Goal: Task Accomplishment & Management: Use online tool/utility

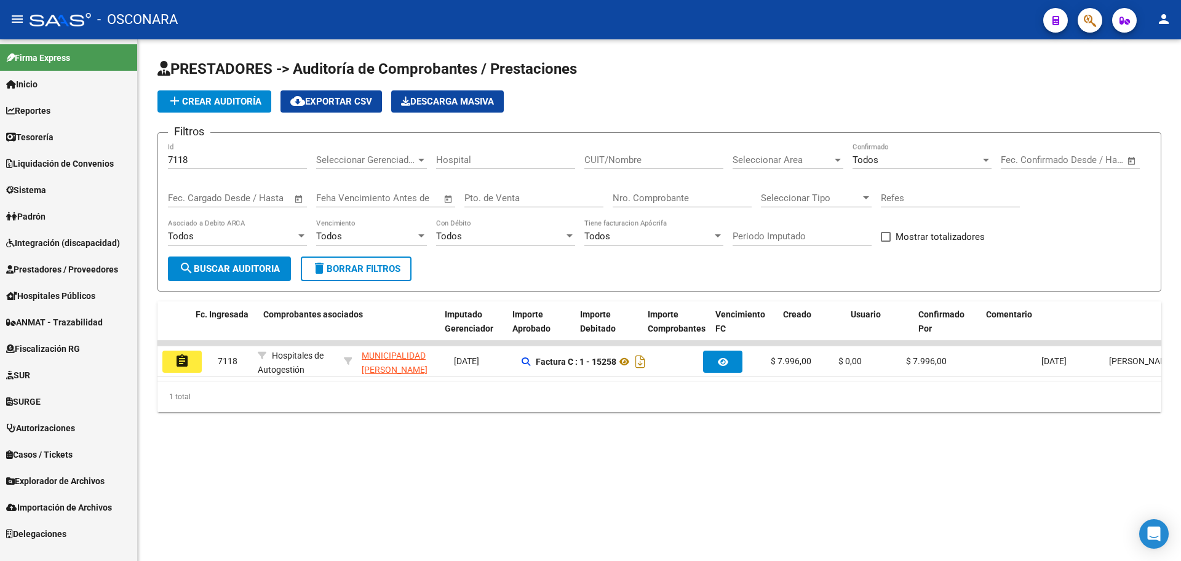
scroll to position [0, 258]
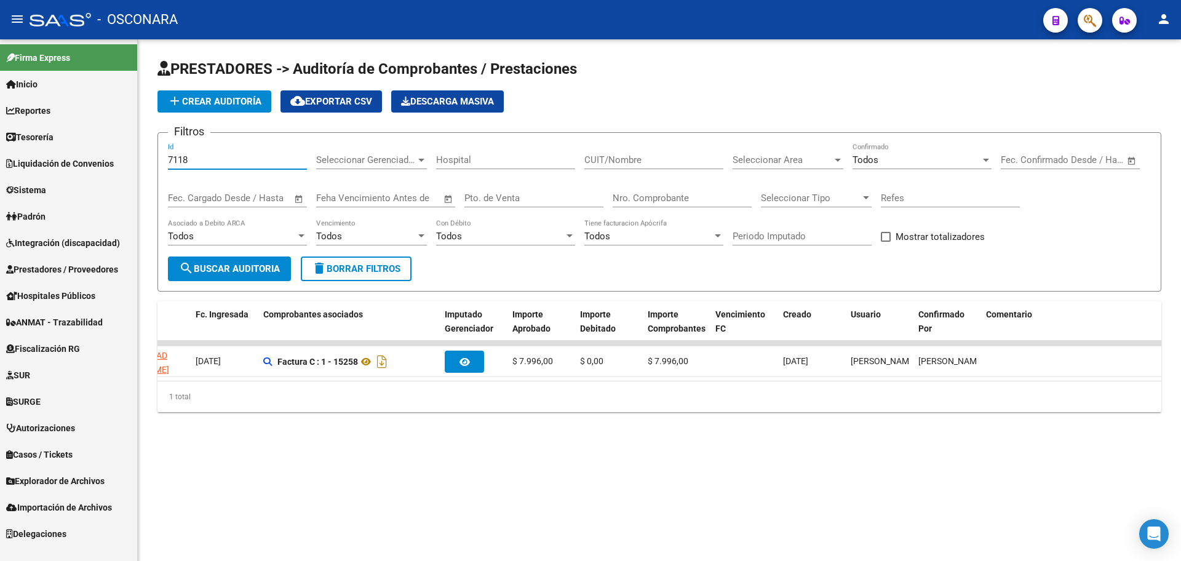
drag, startPoint x: 202, startPoint y: 163, endPoint x: 0, endPoint y: 86, distance: 216.4
click at [0, 86] on mat-sidenav-container "Firma Express Inicio Calendario SSS Instructivos Contacto OS Reportes Tablero d…" at bounding box center [590, 299] width 1181 height 521
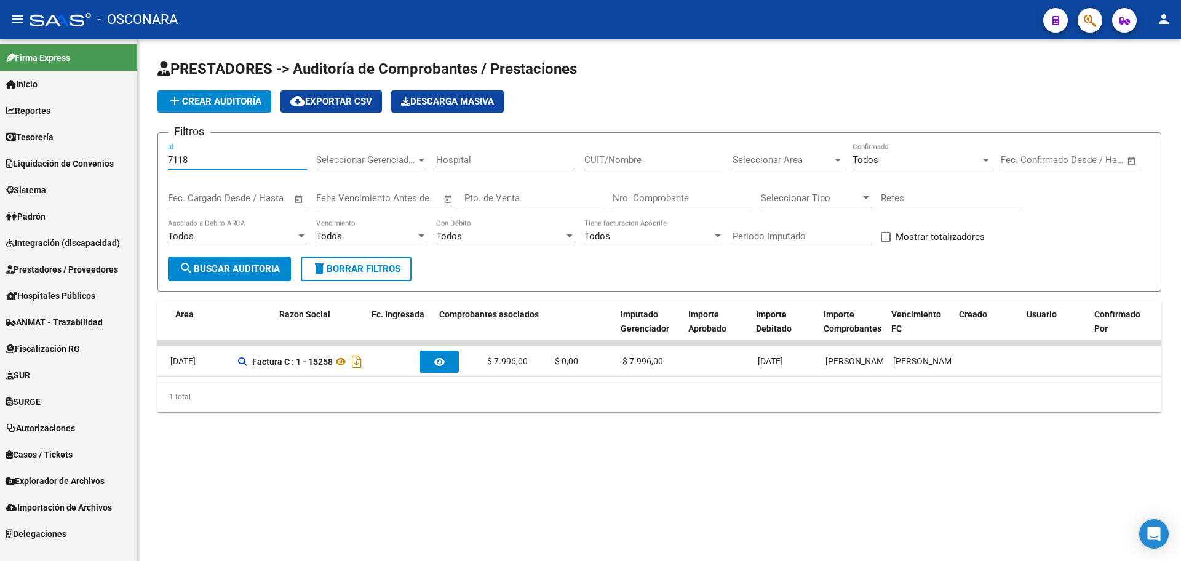
scroll to position [0, 603]
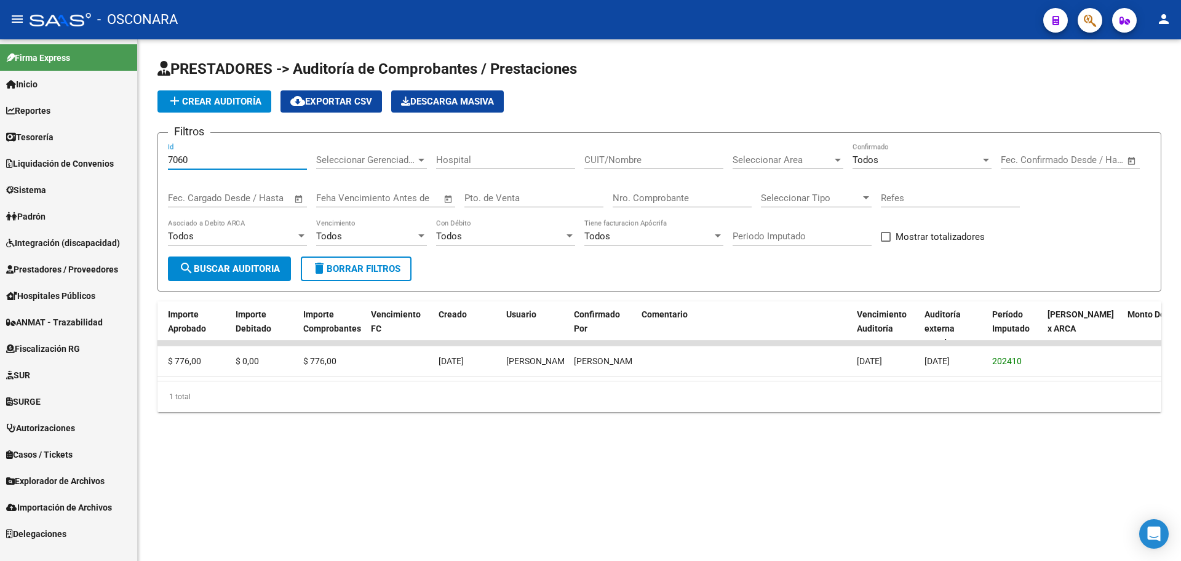
drag, startPoint x: 210, startPoint y: 154, endPoint x: 128, endPoint y: 159, distance: 81.9
click at [128, 159] on mat-sidenav-container "Firma Express Inicio Calendario SSS Instructivos Contacto OS Reportes Tablero d…" at bounding box center [590, 299] width 1181 height 521
drag, startPoint x: 207, startPoint y: 156, endPoint x: 125, endPoint y: 138, distance: 83.0
click at [125, 138] on mat-sidenav-container "Firma Express Inicio Calendario SSS Instructivos Contacto OS Reportes Tablero d…" at bounding box center [590, 299] width 1181 height 521
drag, startPoint x: 199, startPoint y: 162, endPoint x: 125, endPoint y: 140, distance: 77.0
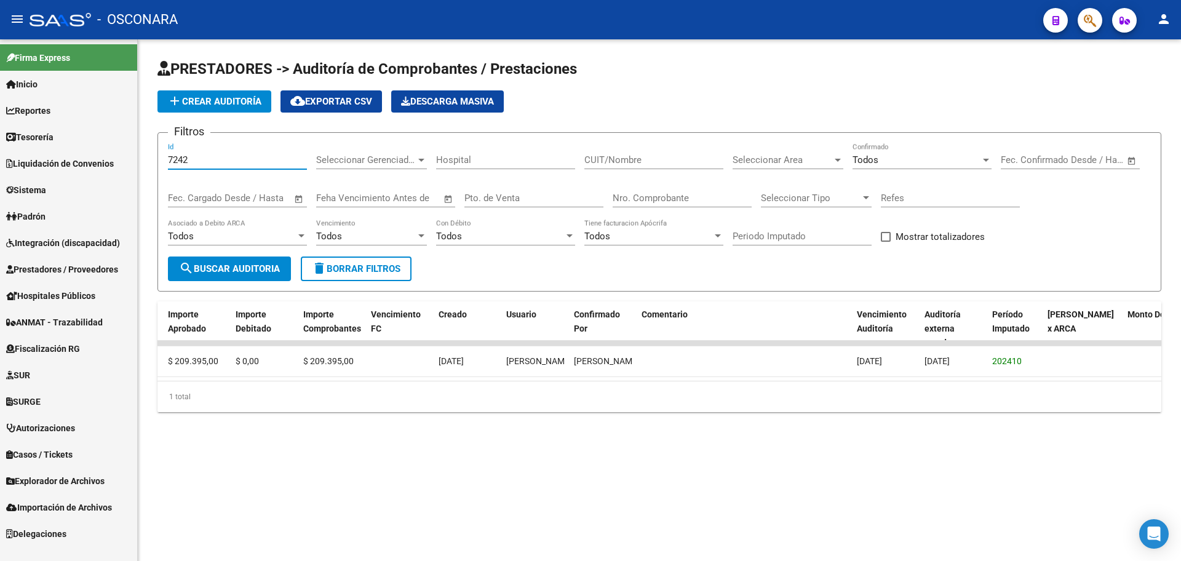
click at [125, 140] on mat-sidenav-container "Firma Express Inicio Calendario SSS Instructivos Contacto OS Reportes Tablero d…" at bounding box center [590, 299] width 1181 height 521
drag, startPoint x: 208, startPoint y: 156, endPoint x: 143, endPoint y: 155, distance: 65.8
click at [141, 155] on div "PRESTADORES -> Auditoría de Comprobantes / Prestaciones add Crear Auditoría clo…" at bounding box center [659, 245] width 1043 height 412
click at [188, 162] on input "7448" at bounding box center [237, 159] width 139 height 11
type input "7"
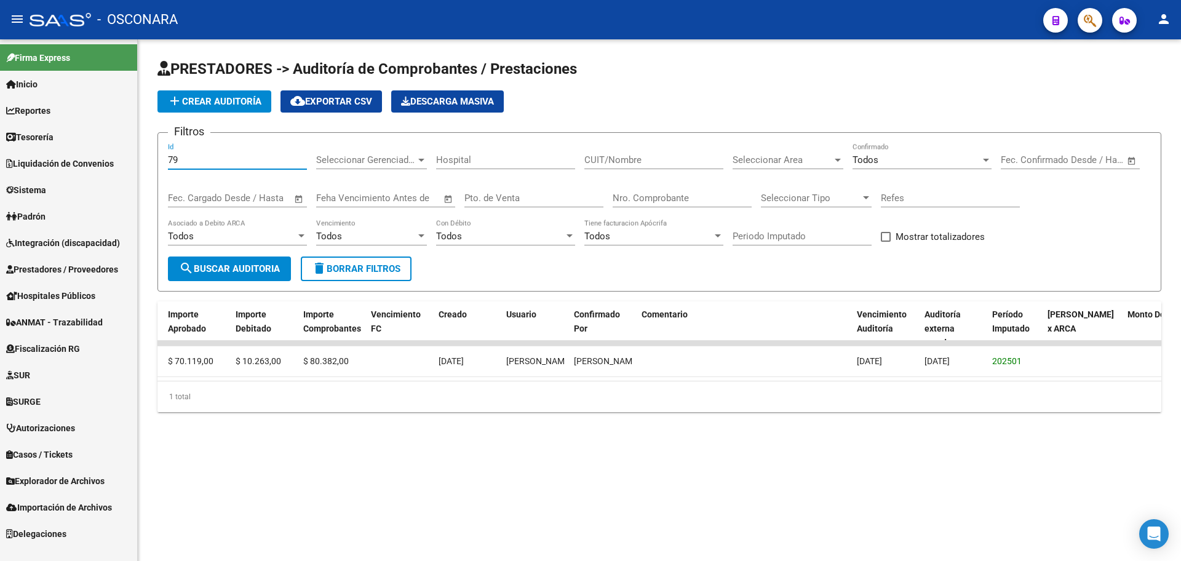
type input "7"
type input "8"
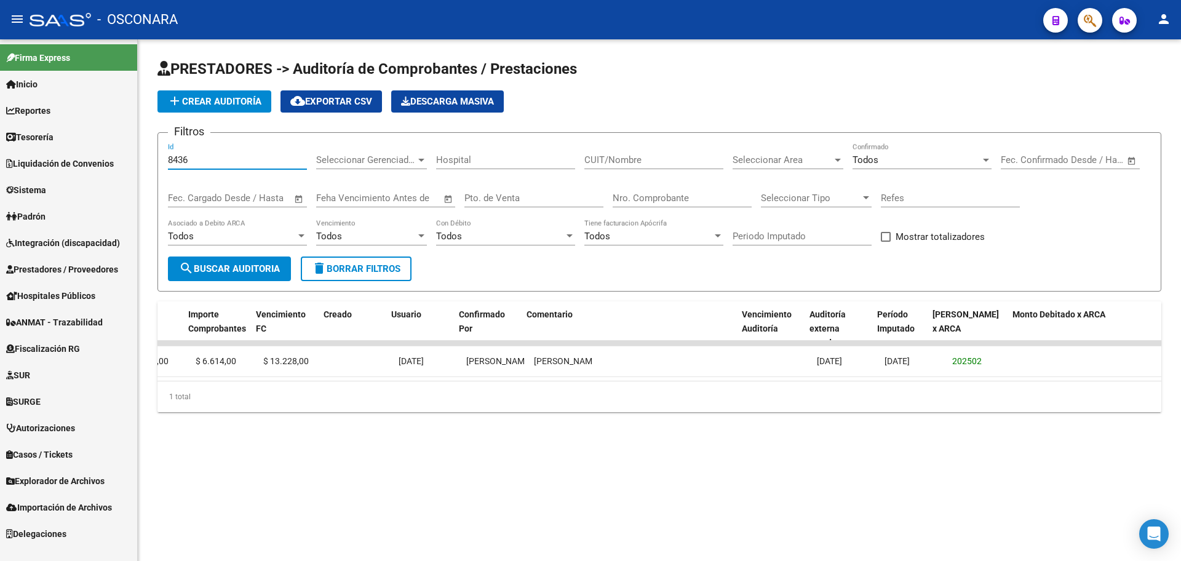
scroll to position [0, 718]
type input "8"
type input "9"
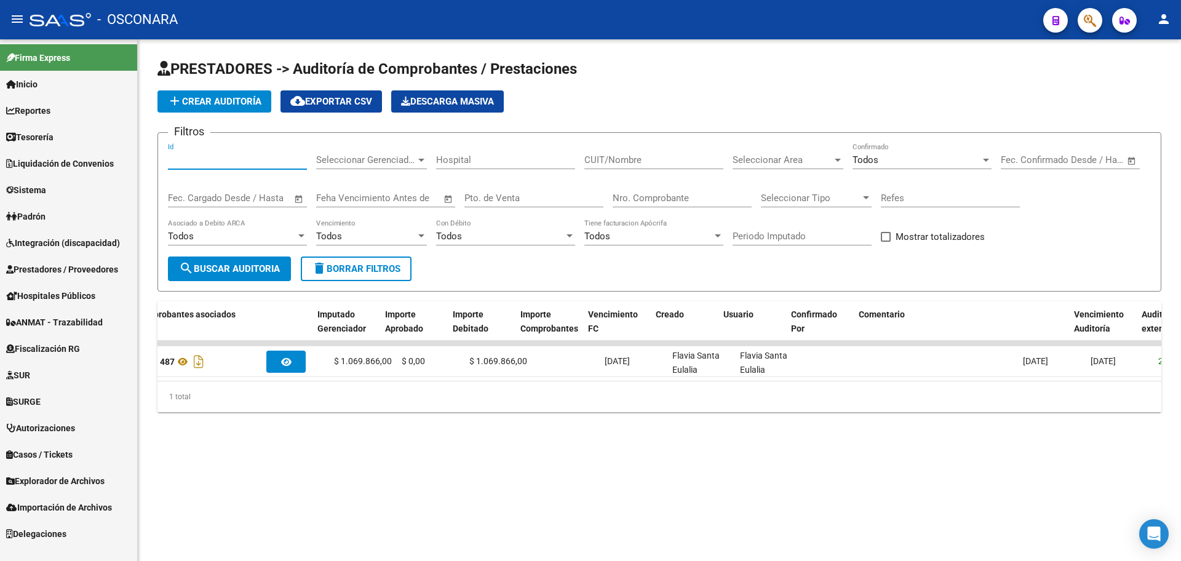
scroll to position [0, 50]
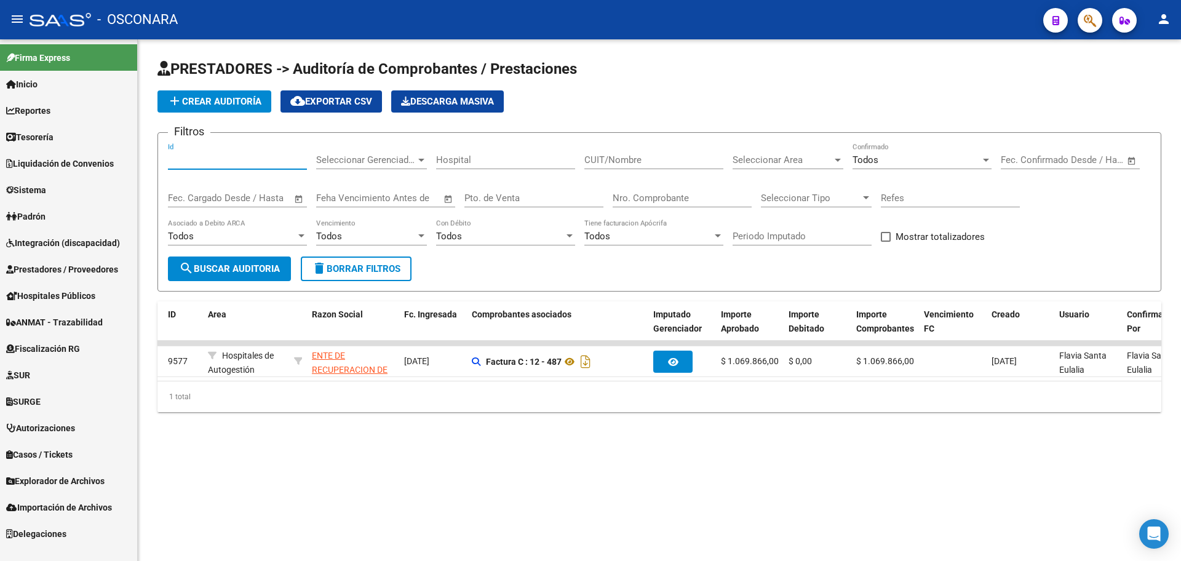
click at [191, 159] on input "Id" at bounding box center [237, 159] width 139 height 11
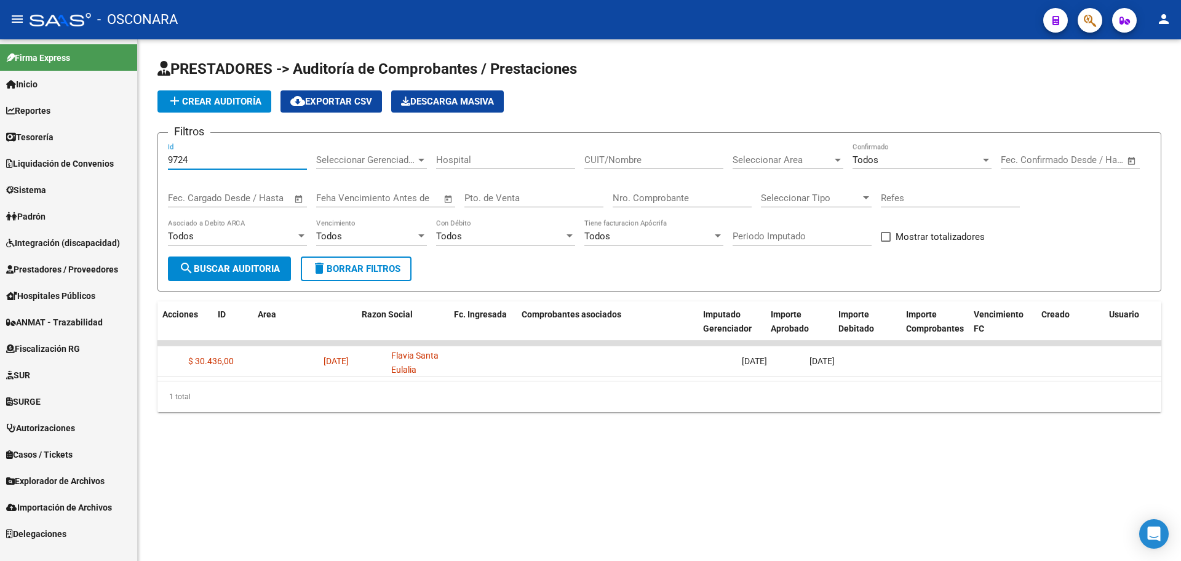
scroll to position [0, 0]
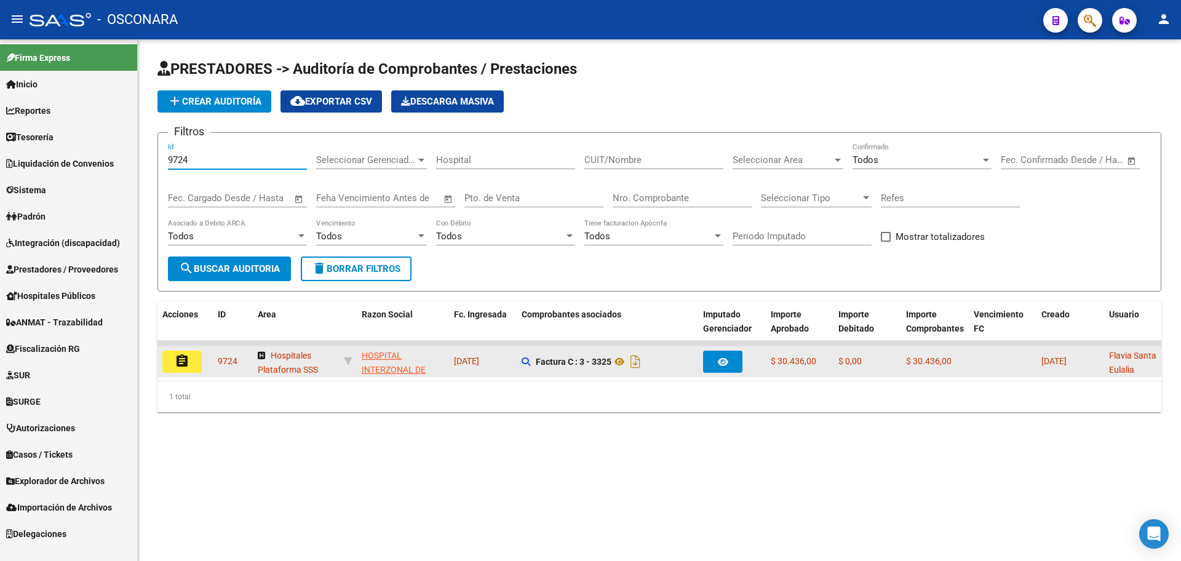
type input "9724"
click at [189, 360] on button "assignment" at bounding box center [181, 362] width 39 height 22
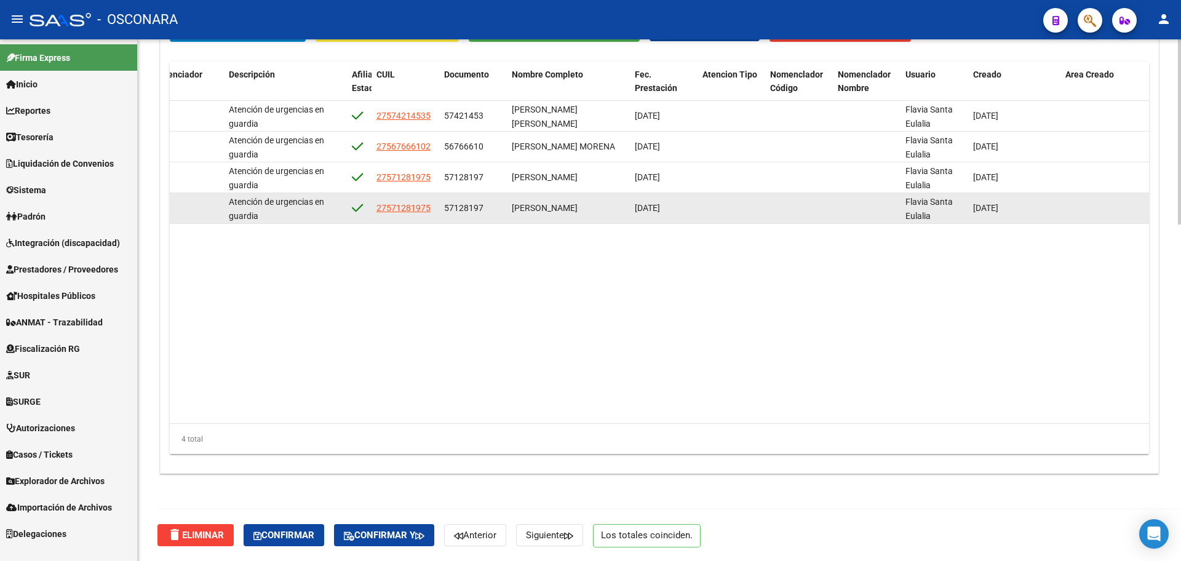
scroll to position [0, 749]
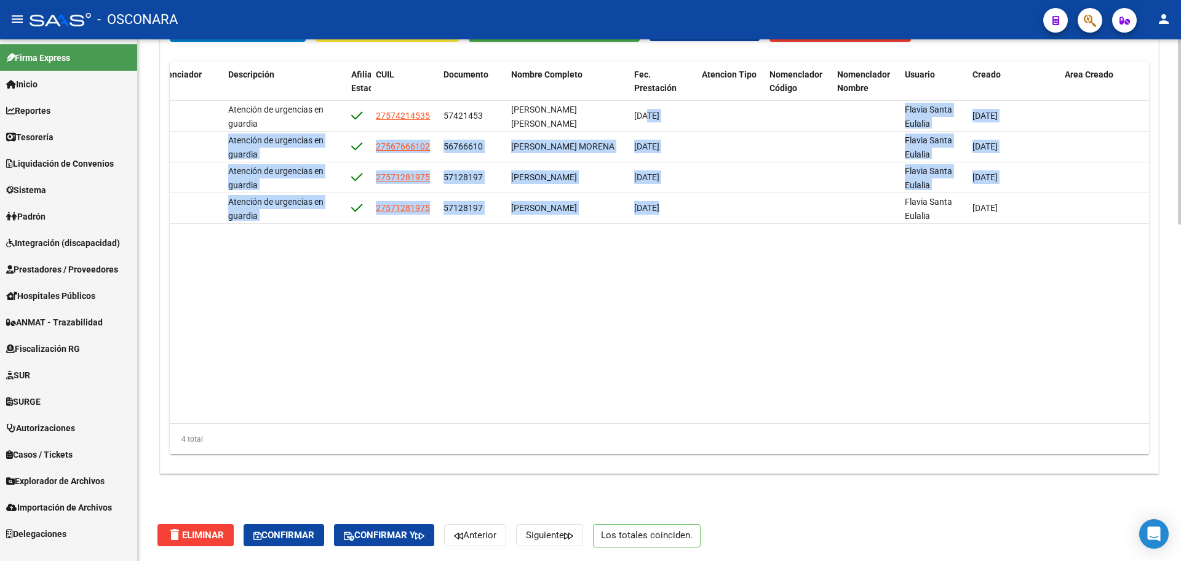
drag, startPoint x: 644, startPoint y: 114, endPoint x: 720, endPoint y: 228, distance: 137.1
drag, startPoint x: 1042, startPoint y: 205, endPoint x: 893, endPoint y: 231, distance: 151.0
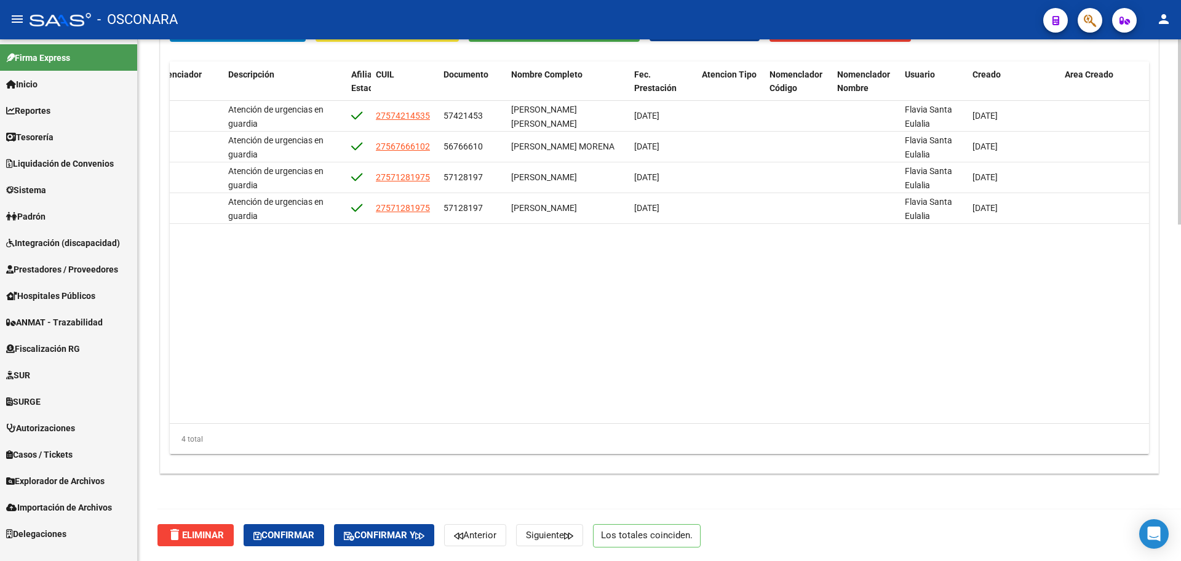
click at [912, 281] on datatable-body "61773 PR2 - Premedica $ 7.609,00 $ 7.609,00 $ 0,00 Atención de urgencias en gua…" at bounding box center [659, 262] width 979 height 322
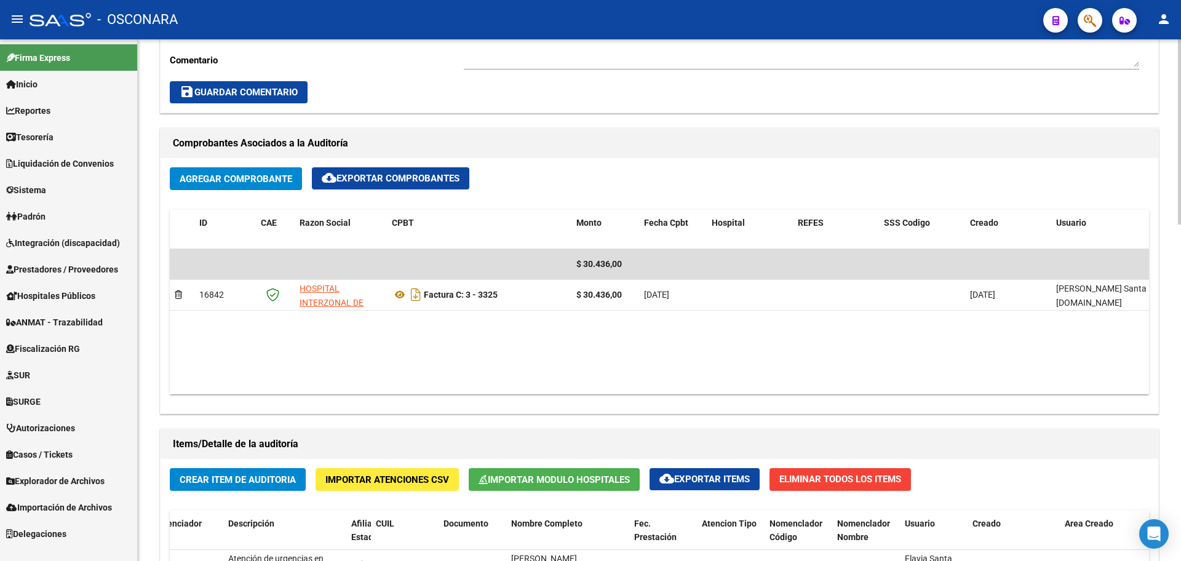
scroll to position [485, 0]
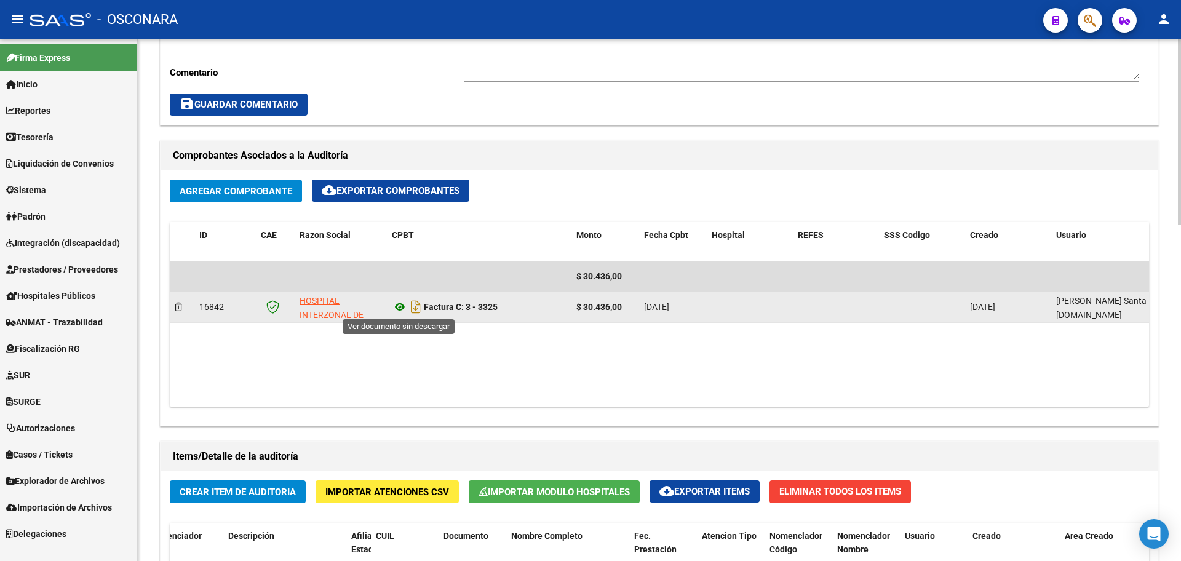
click at [397, 307] on icon at bounding box center [400, 306] width 16 height 15
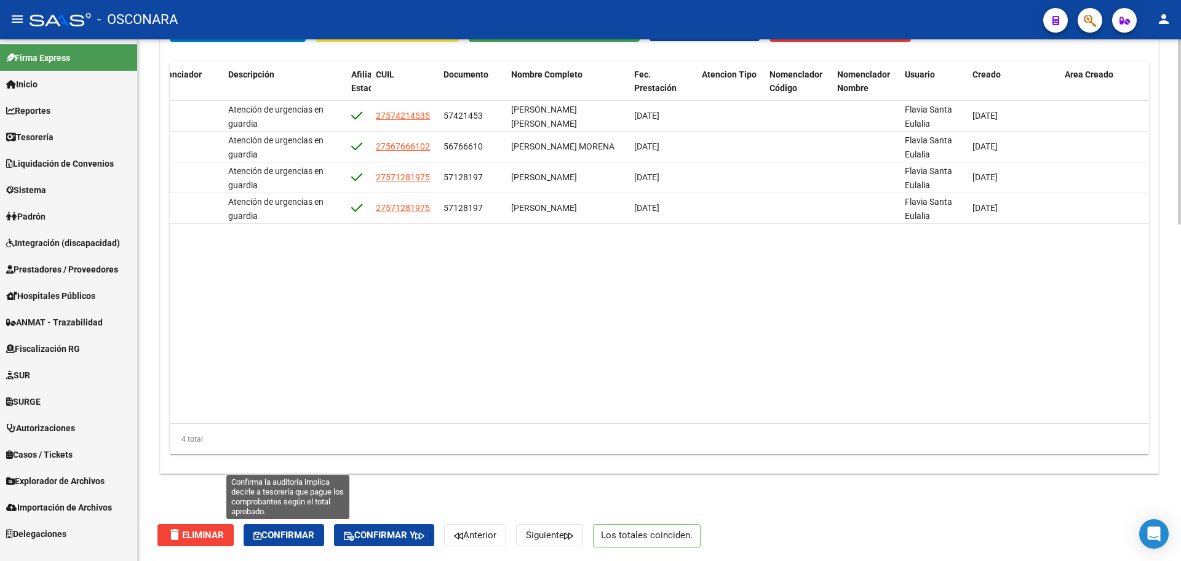
click at [277, 529] on span "Confirmar" at bounding box center [283, 534] width 61 height 11
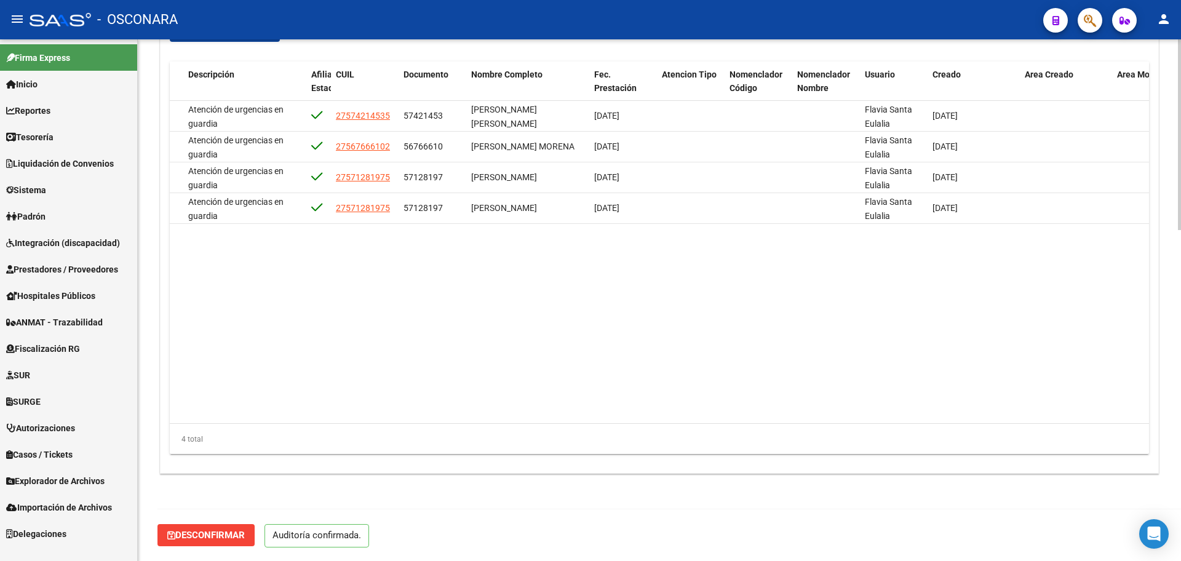
scroll to position [903, 0]
type input "202509"
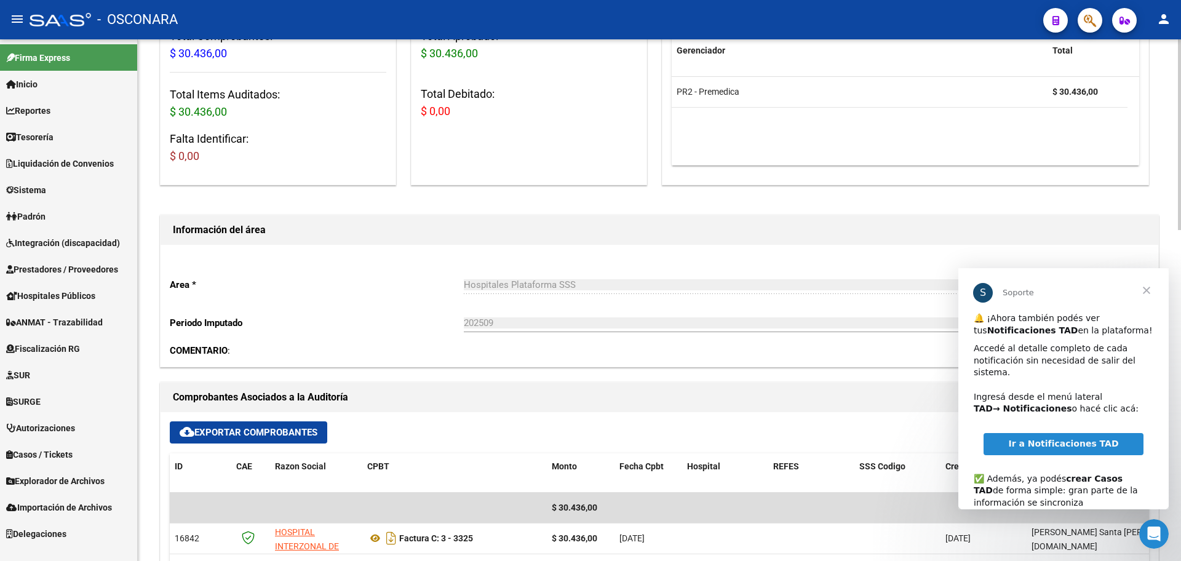
scroll to position [0, 0]
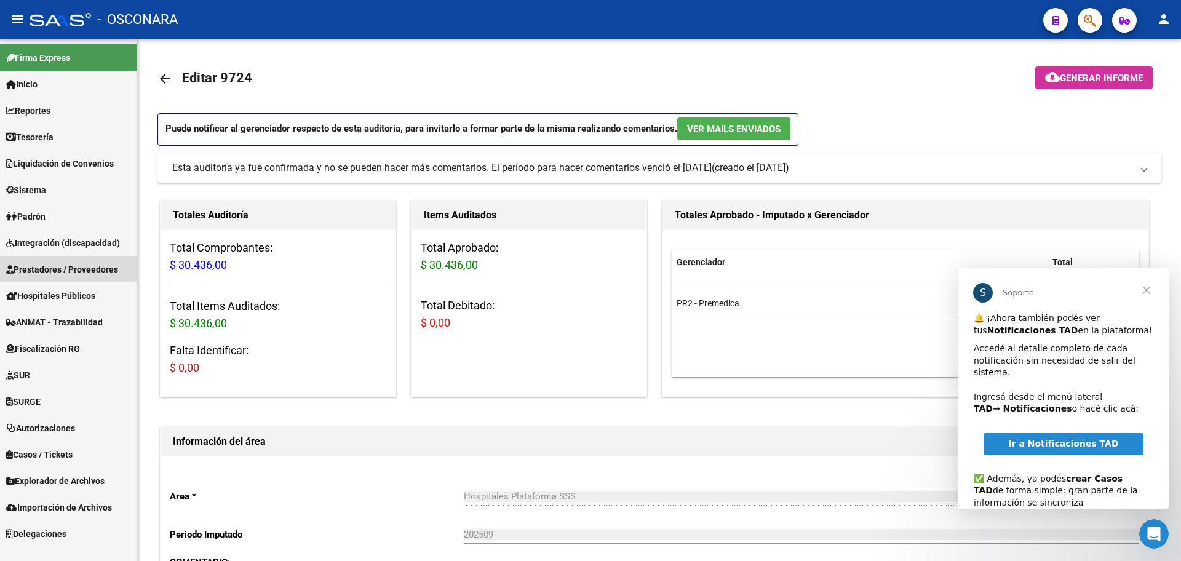
click at [79, 267] on span "Prestadores / Proveedores" at bounding box center [62, 270] width 112 height 14
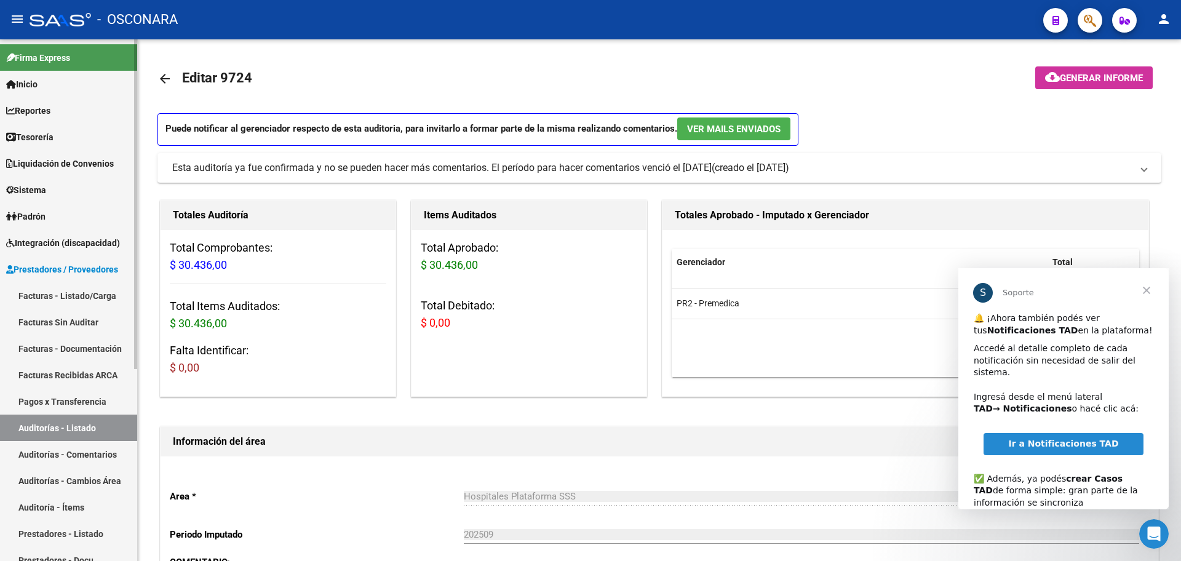
click at [78, 431] on link "Auditorías - Listado" at bounding box center [68, 427] width 137 height 26
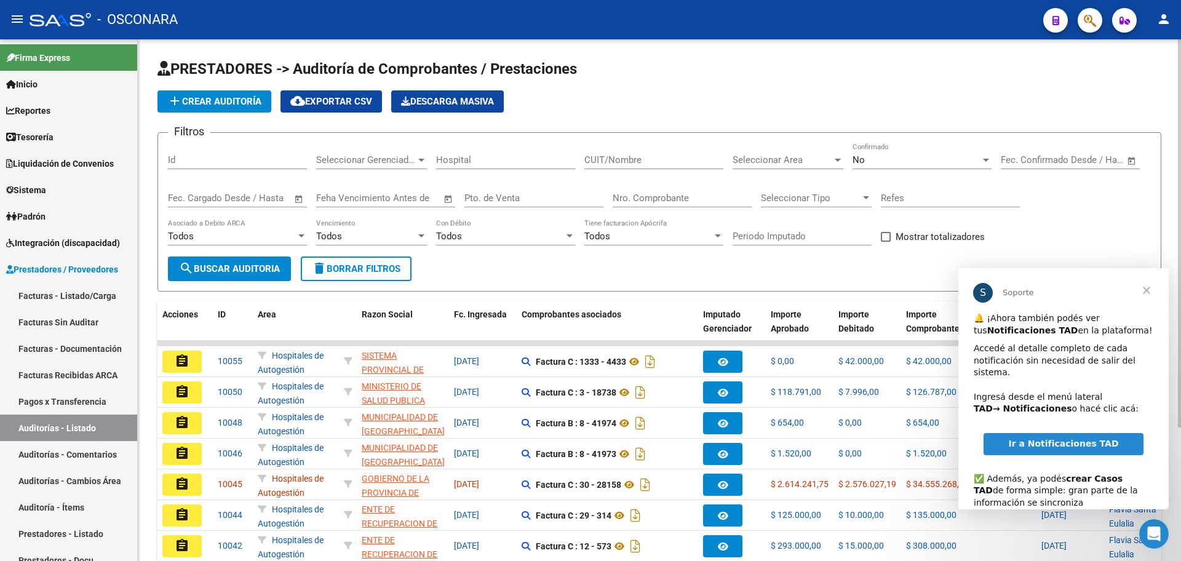
click at [192, 163] on div "Id" at bounding box center [237, 156] width 139 height 26
click at [191, 162] on input "Id" at bounding box center [237, 159] width 139 height 11
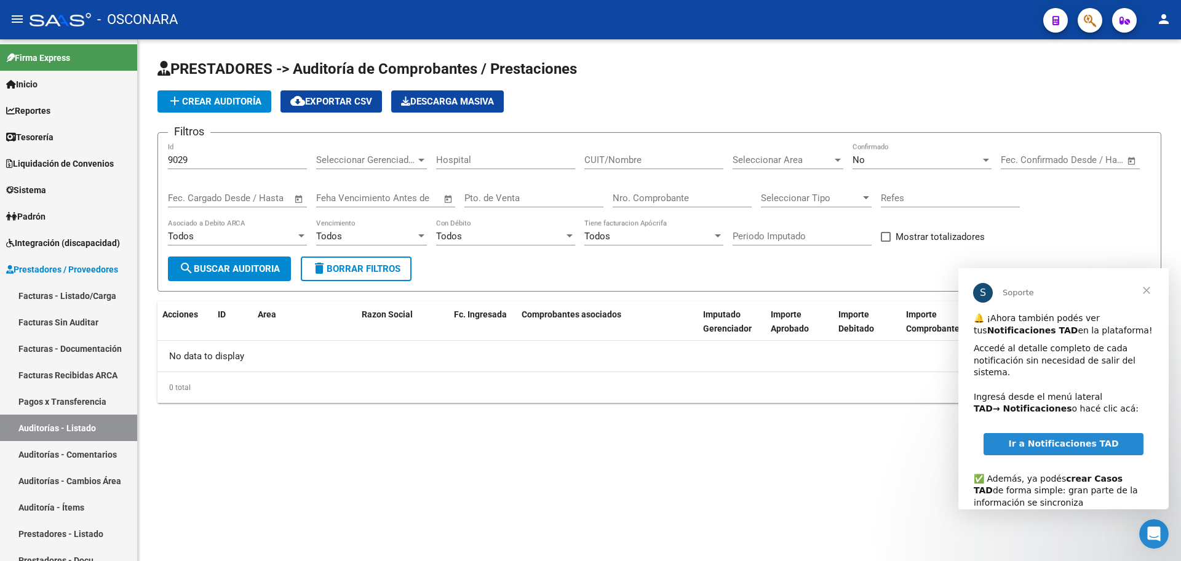
click at [876, 153] on div "No Confirmado" at bounding box center [921, 156] width 139 height 26
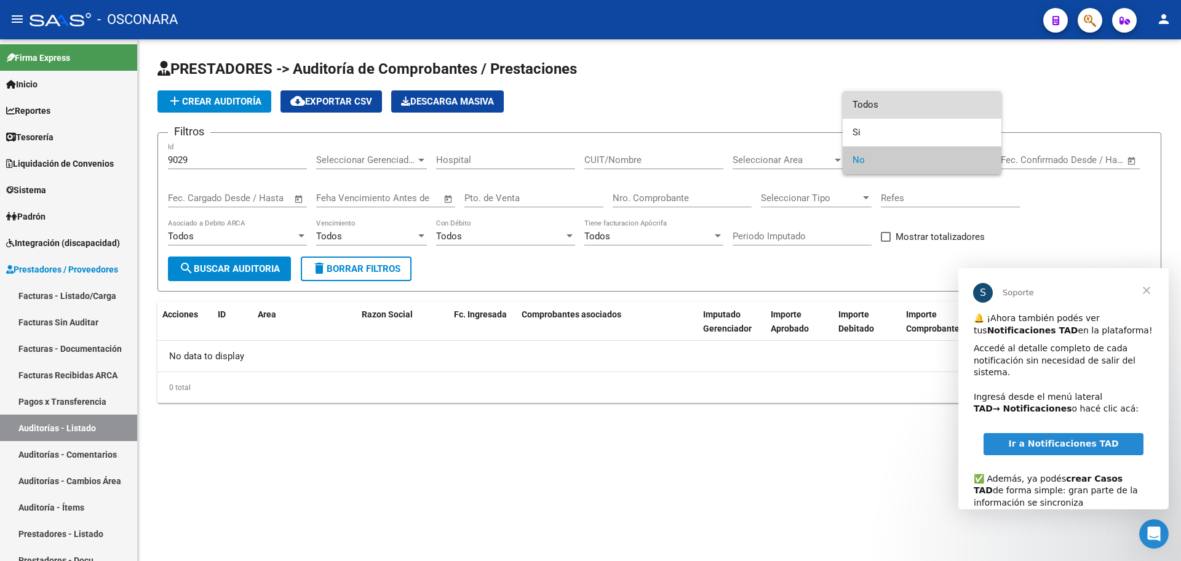
click at [863, 106] on span "Todos" at bounding box center [921, 105] width 139 height 28
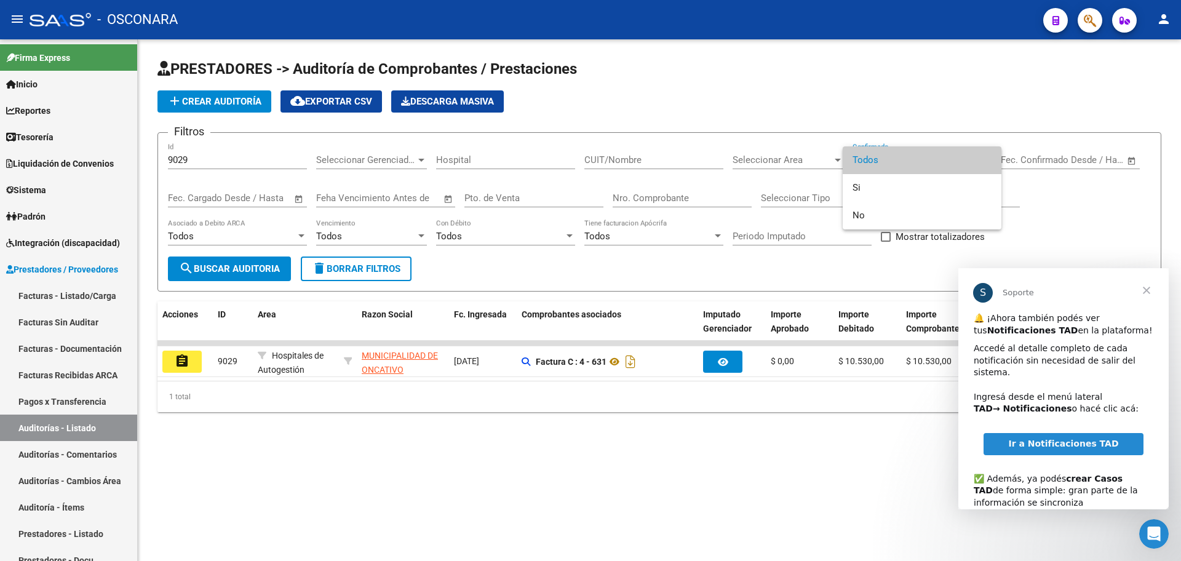
click at [1148, 290] on span "Cerrar" at bounding box center [1146, 290] width 44 height 44
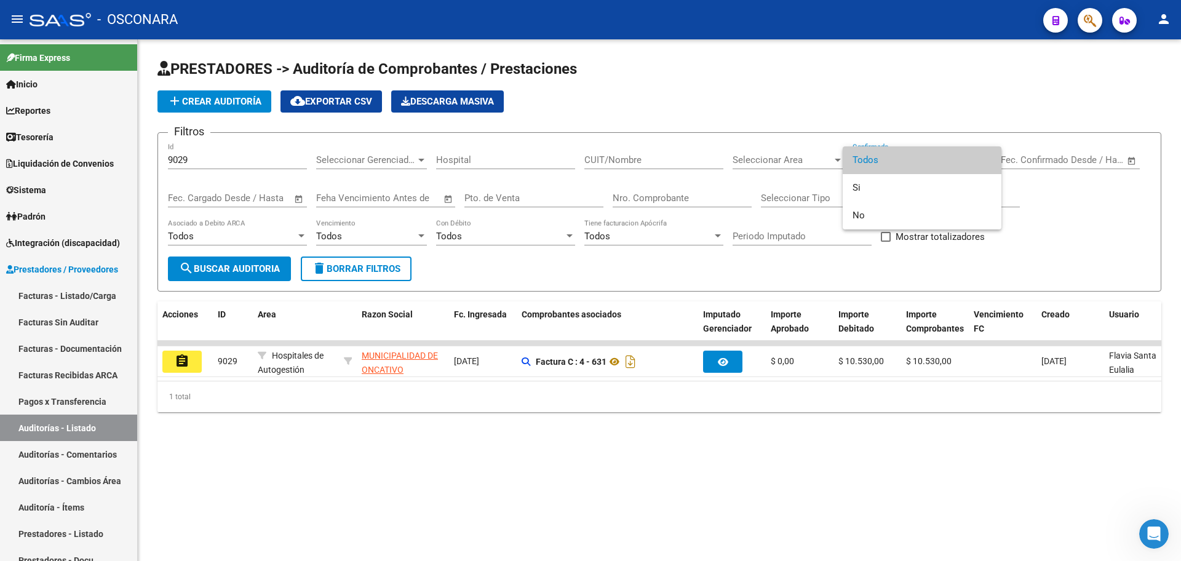
drag, startPoint x: 700, startPoint y: 392, endPoint x: 711, endPoint y: 394, distance: 11.8
click at [917, 378] on div at bounding box center [590, 280] width 1181 height 561
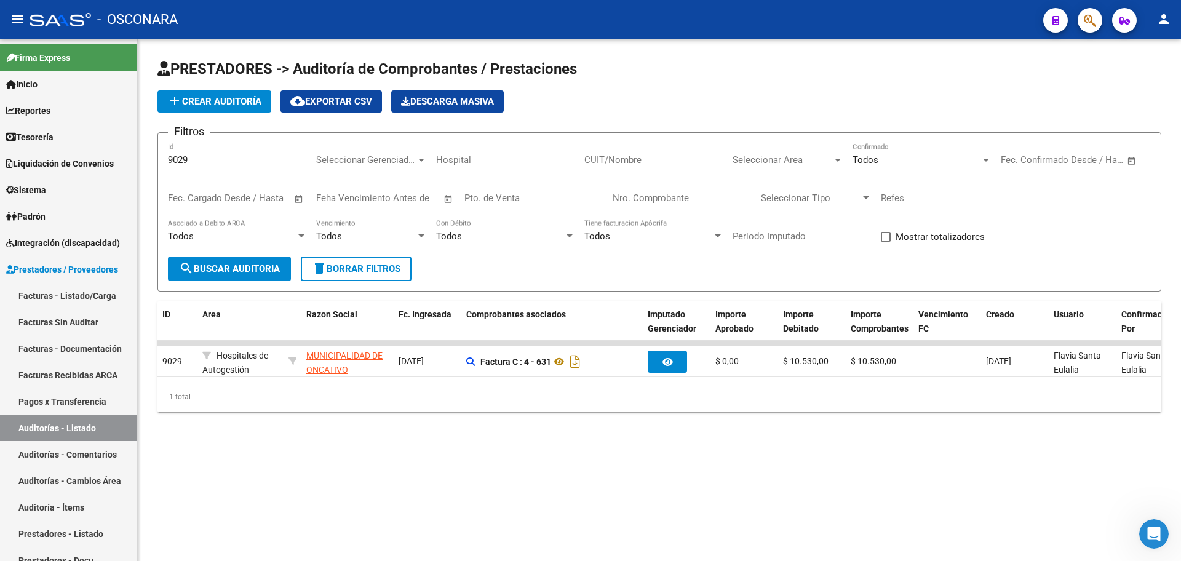
scroll to position [0, 718]
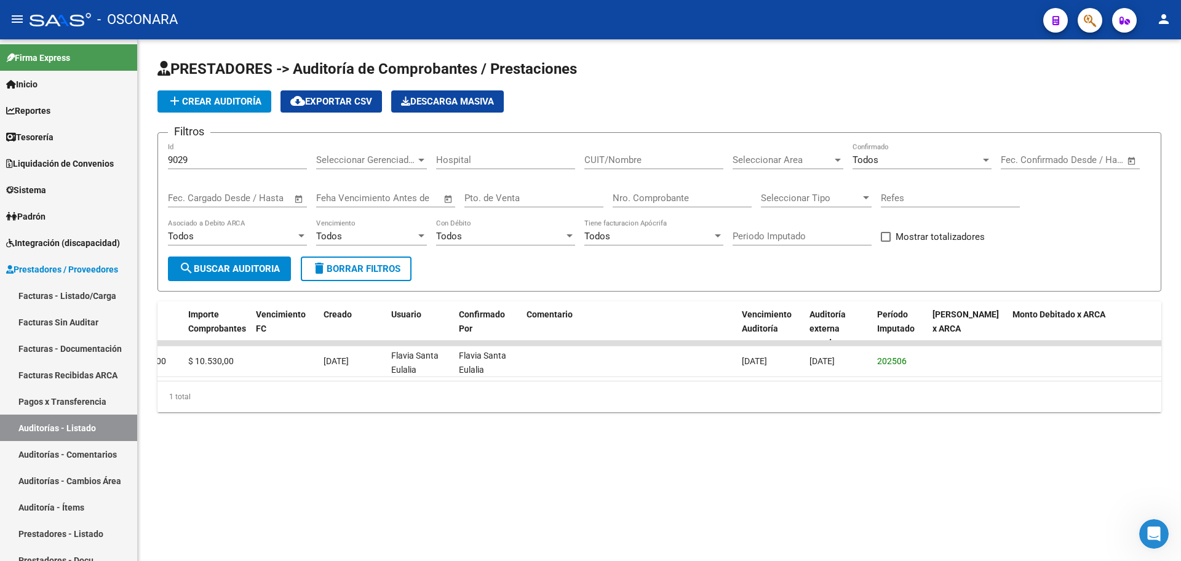
click at [204, 151] on div "9029 Id" at bounding box center [237, 156] width 139 height 26
drag, startPoint x: 205, startPoint y: 159, endPoint x: 68, endPoint y: 117, distance: 144.1
click at [68, 117] on mat-sidenav-container "Firma Express Inicio Calendario SSS Instructivos Contacto OS Reportes Tablero d…" at bounding box center [590, 299] width 1181 height 521
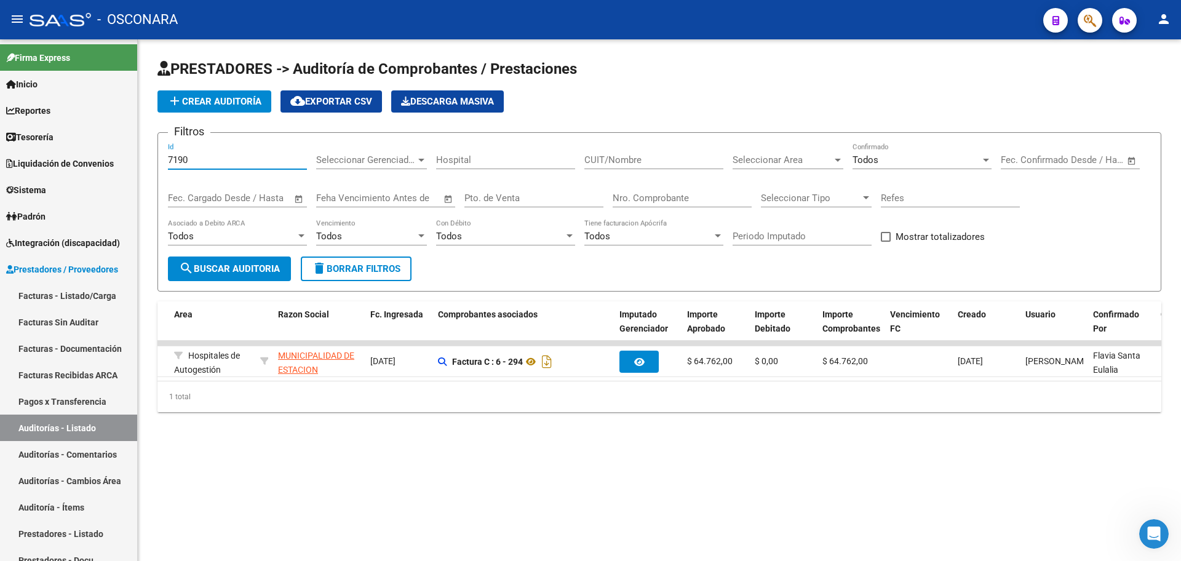
scroll to position [0, 0]
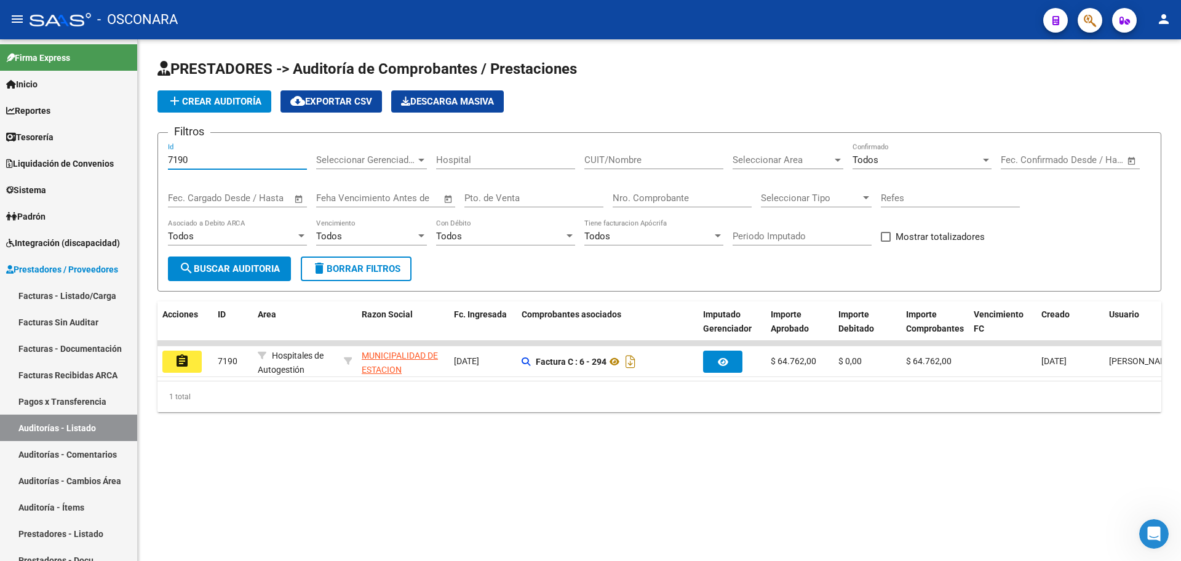
type input "7190"
